Goal: Task Accomplishment & Management: Manage account settings

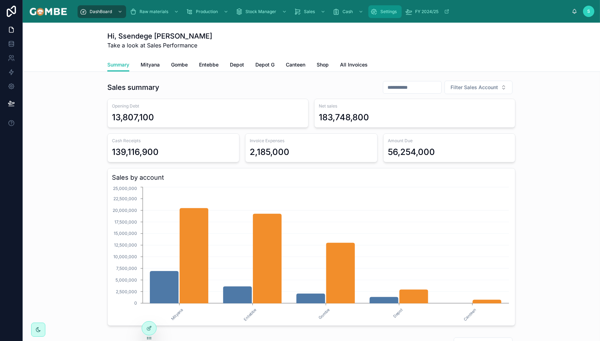
click at [380, 12] on span "Settings" at bounding box center [388, 12] width 16 height 6
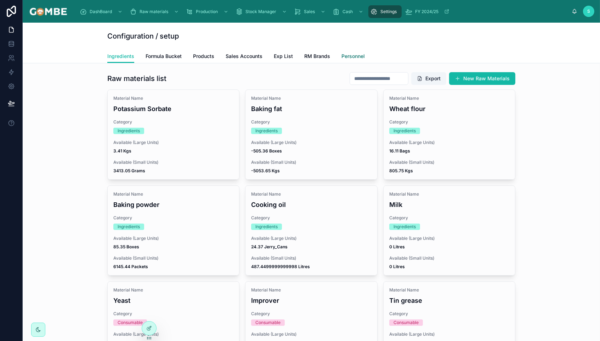
click at [346, 54] on span "Personnel" at bounding box center [352, 56] width 23 height 7
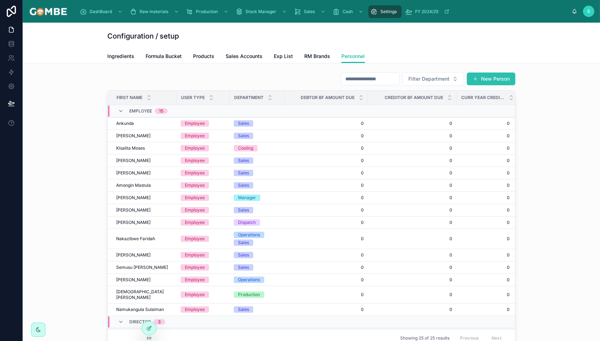
click at [484, 78] on button "New Person" at bounding box center [491, 79] width 49 height 13
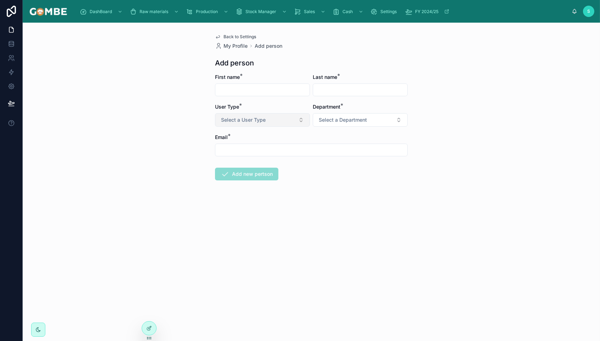
click at [237, 122] on span "Select a User Type" at bounding box center [243, 120] width 45 height 7
click at [131, 88] on div "Back to Settings My Profile Add person Add person First name * Last name * User…" at bounding box center [311, 182] width 577 height 319
click at [229, 36] on span "Back to Settings" at bounding box center [240, 37] width 33 height 6
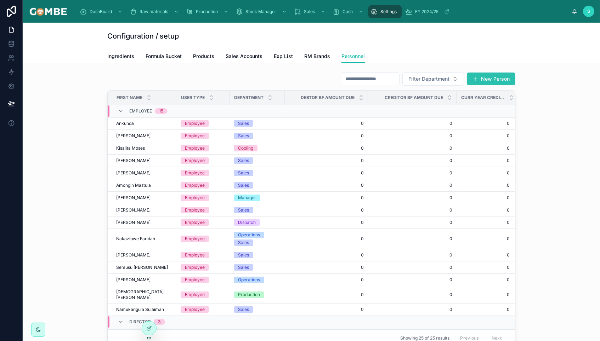
click at [481, 77] on button "New Person" at bounding box center [491, 79] width 49 height 13
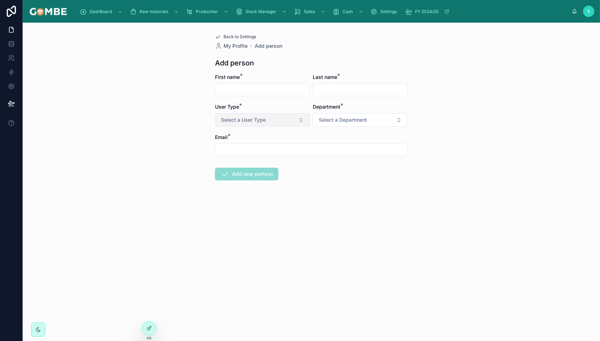
click at [247, 114] on button "Select a User Type" at bounding box center [262, 119] width 95 height 13
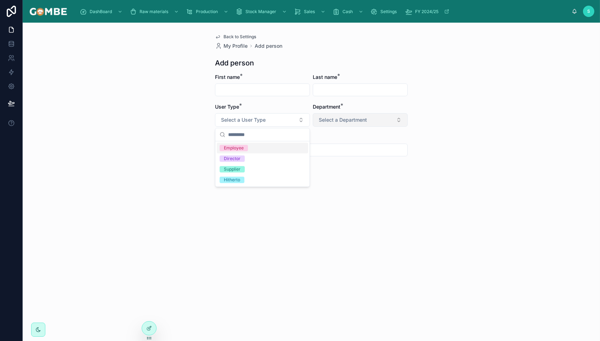
click at [360, 121] on span "Select a Department" at bounding box center [343, 120] width 48 height 7
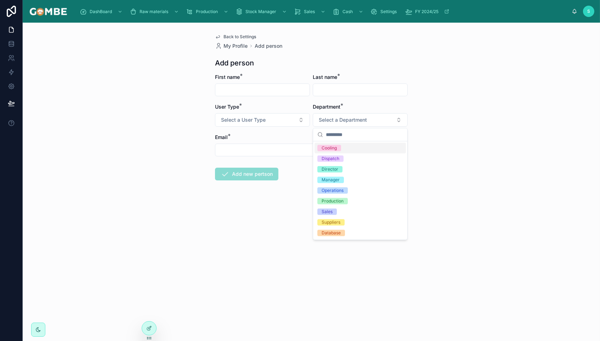
click at [465, 115] on div "Back to Settings My Profile Add person Add person First name * Last name * User…" at bounding box center [311, 182] width 577 height 319
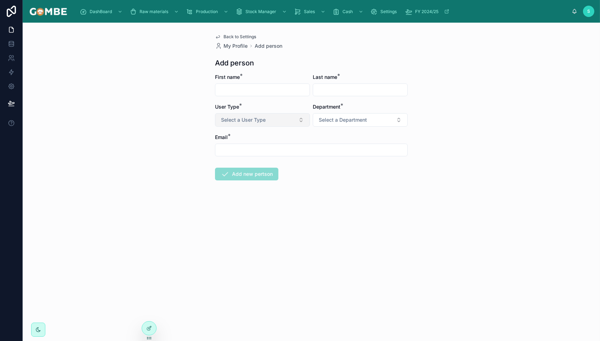
click at [255, 119] on span "Select a User Type" at bounding box center [243, 120] width 45 height 7
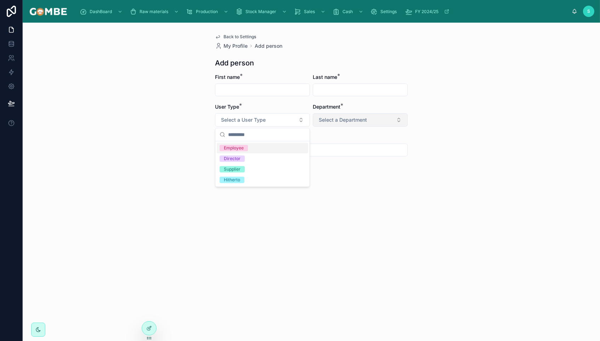
click at [357, 115] on button "Select a Department" at bounding box center [360, 119] width 95 height 13
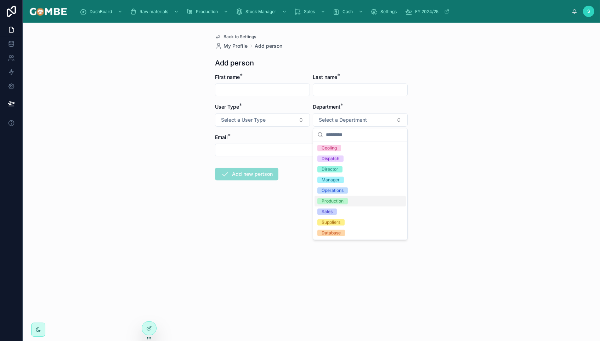
click at [473, 124] on div "Back to Settings My Profile Add person Add person First name * Last name * User…" at bounding box center [311, 182] width 577 height 319
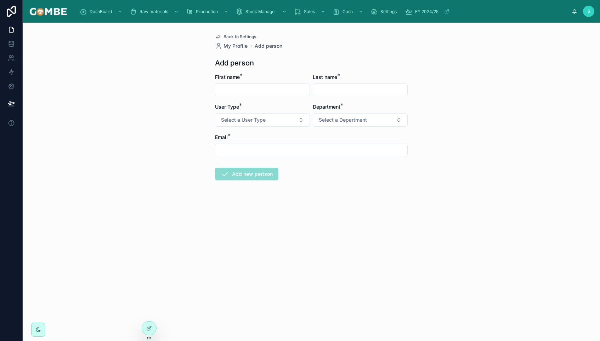
click at [236, 144] on div at bounding box center [311, 150] width 193 height 13
click at [232, 36] on span "Back to Settings" at bounding box center [240, 37] width 33 height 6
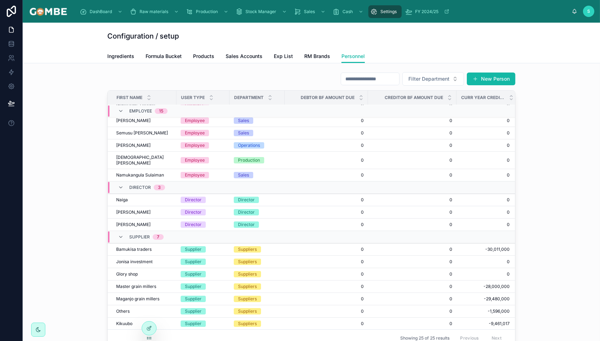
scroll to position [134, 0]
click at [483, 78] on button "New Person" at bounding box center [491, 79] width 49 height 13
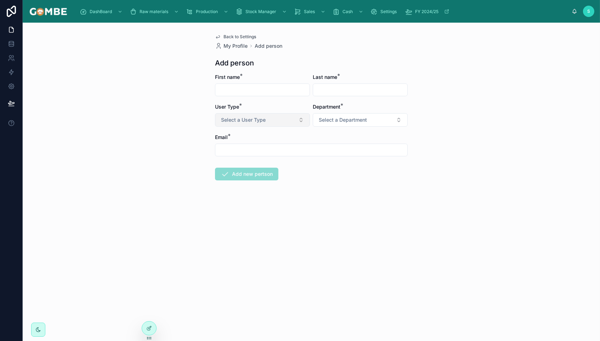
click at [237, 121] on span "Select a User Type" at bounding box center [243, 120] width 45 height 7
click at [413, 60] on div "Back to Settings My Profile Add person Add person First name * Last name * User…" at bounding box center [311, 124] width 204 height 203
click at [481, 94] on div "Back to Settings My Profile Add person Add person First name * Last name * User…" at bounding box center [311, 182] width 577 height 319
click at [343, 119] on span "Select a Department" at bounding box center [343, 120] width 48 height 7
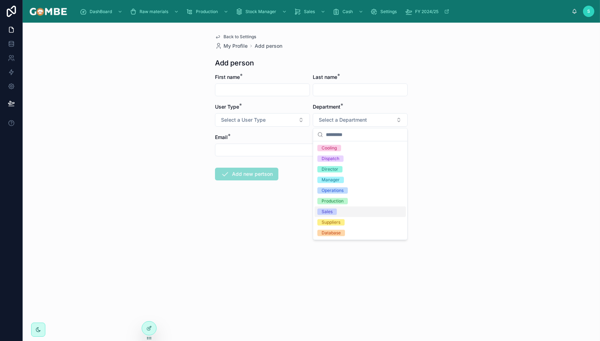
click at [440, 149] on div "Back to Settings My Profile Add person Add person First name * Last name * User…" at bounding box center [311, 182] width 577 height 319
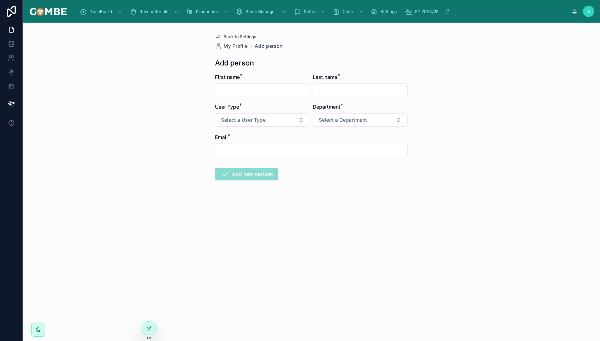
click at [230, 34] on span "Back to Settings" at bounding box center [240, 37] width 33 height 6
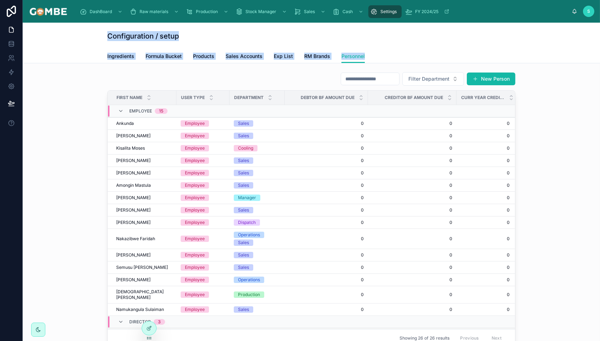
drag, startPoint x: 101, startPoint y: 36, endPoint x: 385, endPoint y: 56, distance: 285.1
click at [385, 56] on div "Configuration / setup Personnel Ingredients Formula Bucket Products Sales Accou…" at bounding box center [311, 43] width 577 height 41
click at [385, 56] on div "Ingredients Formula Bucket Products Sales Accounts Exp List RM Brands Personnel" at bounding box center [311, 56] width 408 height 13
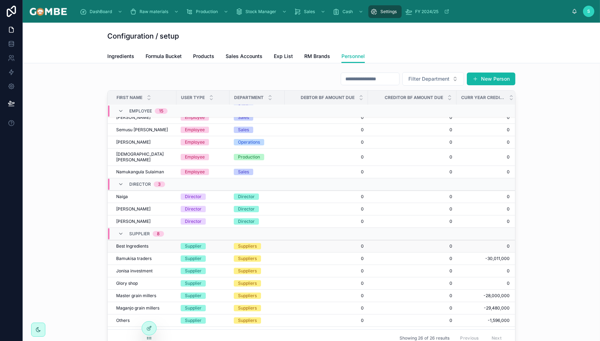
scroll to position [148, 0]
